Goal: Transaction & Acquisition: Purchase product/service

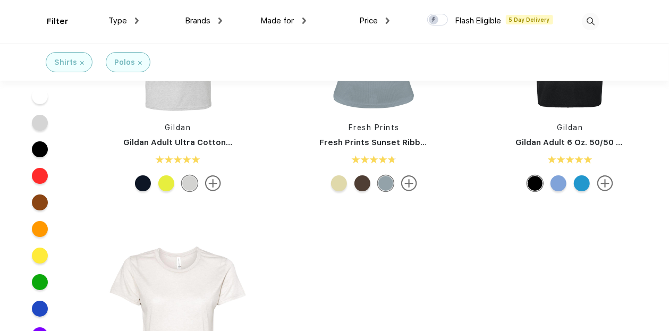
scroll to position [1701, 0]
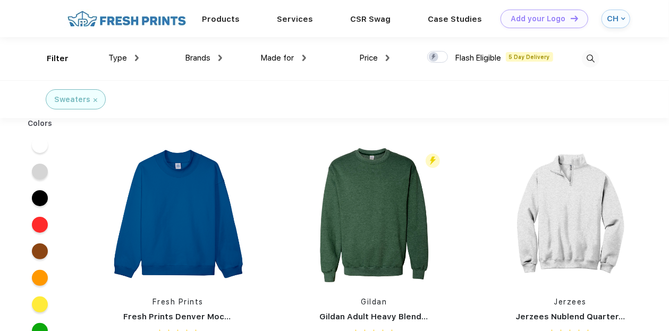
click at [136, 59] on img at bounding box center [137, 58] width 4 height 6
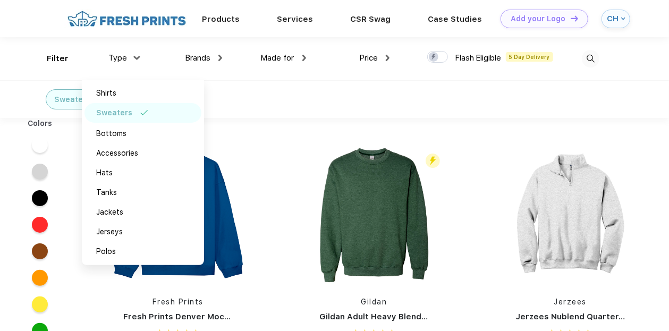
click at [302, 58] on div "Made for" at bounding box center [283, 58] width 45 height 12
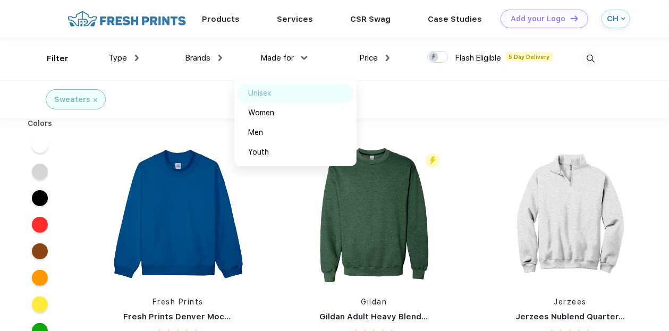
click at [272, 94] on div "Unisex" at bounding box center [260, 93] width 23 height 11
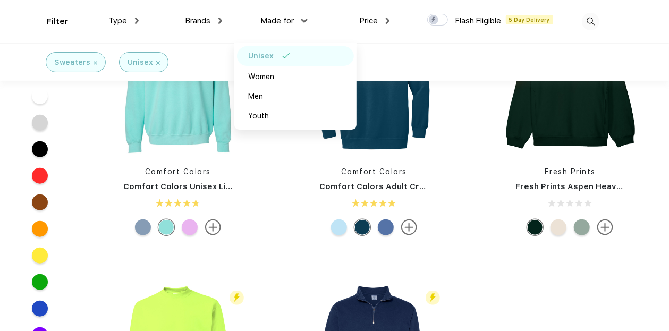
scroll to position [319, 0]
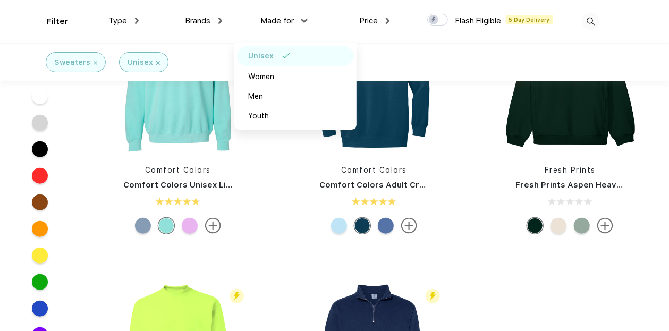
click at [466, 56] on div "Sweaters Unisex" at bounding box center [334, 62] width 669 height 38
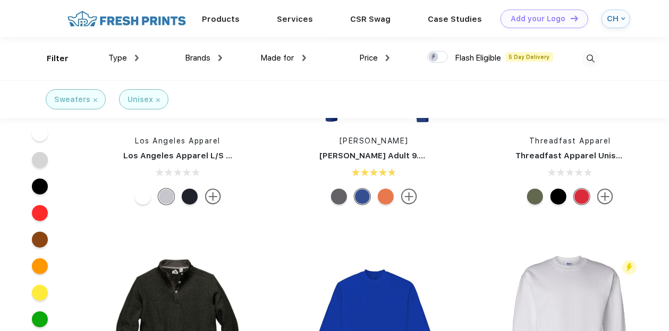
scroll to position [1913, 0]
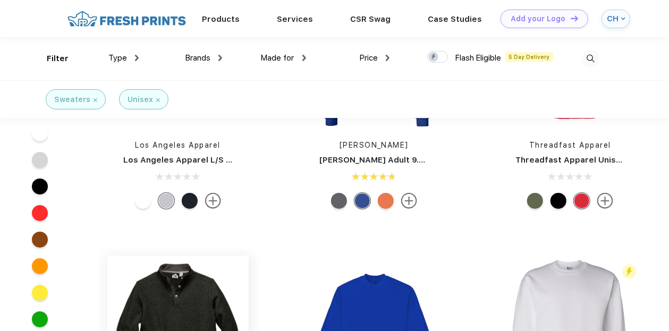
click at [190, 286] on img at bounding box center [177, 326] width 141 height 141
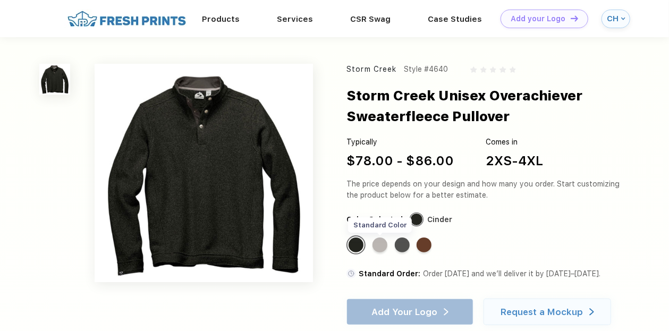
click at [377, 239] on div "Standard Color" at bounding box center [380, 245] width 15 height 15
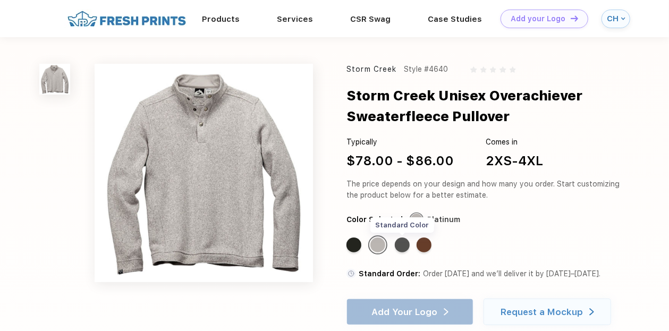
click at [402, 244] on div "Standard Color" at bounding box center [402, 245] width 15 height 15
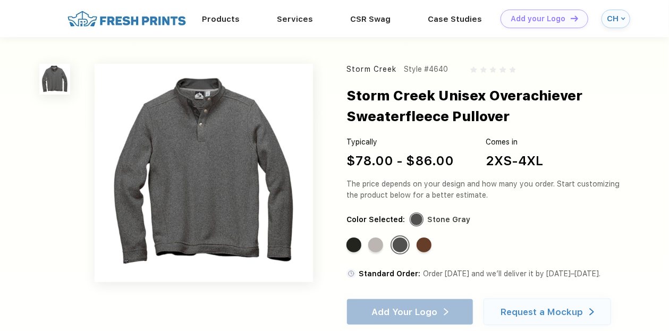
click at [199, 148] on img at bounding box center [204, 173] width 218 height 218
